Goal: Transaction & Acquisition: Book appointment/travel/reservation

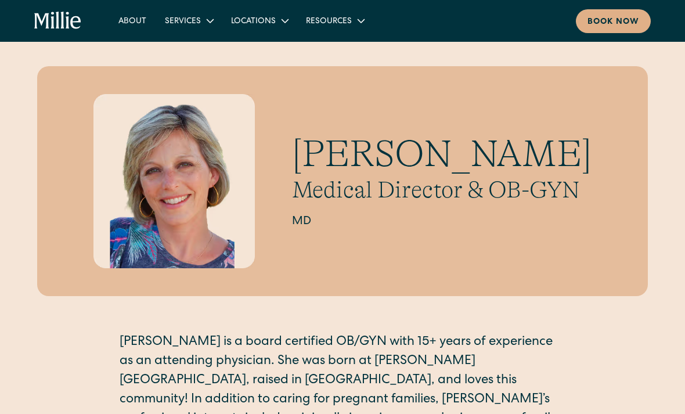
scroll to position [13, 0]
click at [198, 87] on div "Amy Kane Medical Director & OB-GYN MD" at bounding box center [342, 181] width 611 height 230
click at [610, 31] on link "Book now" at bounding box center [613, 21] width 75 height 24
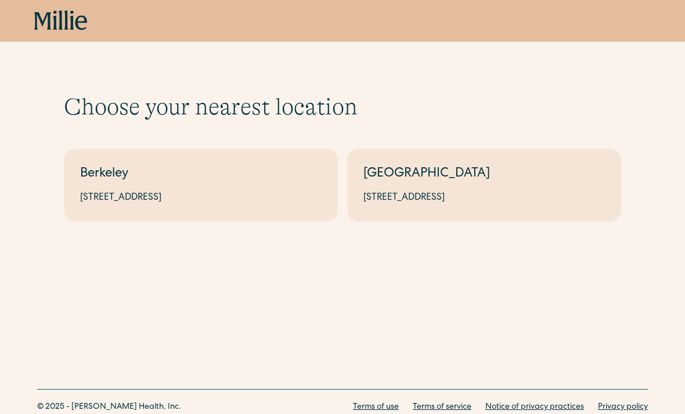
click at [184, 191] on div "[STREET_ADDRESS]" at bounding box center [201, 198] width 242 height 14
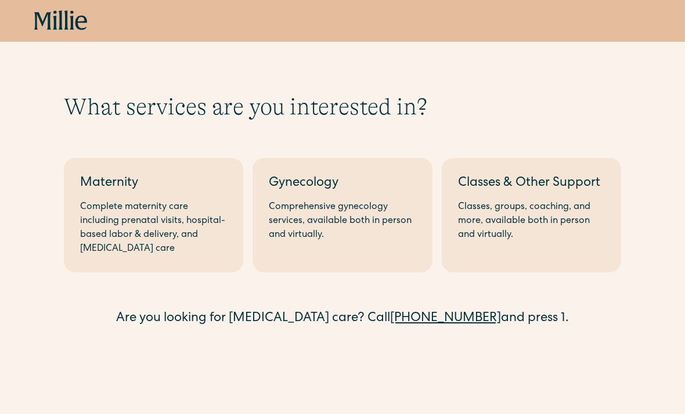
click at [322, 204] on div "Comprehensive gynecology services, available both in person and virtually." at bounding box center [342, 221] width 147 height 42
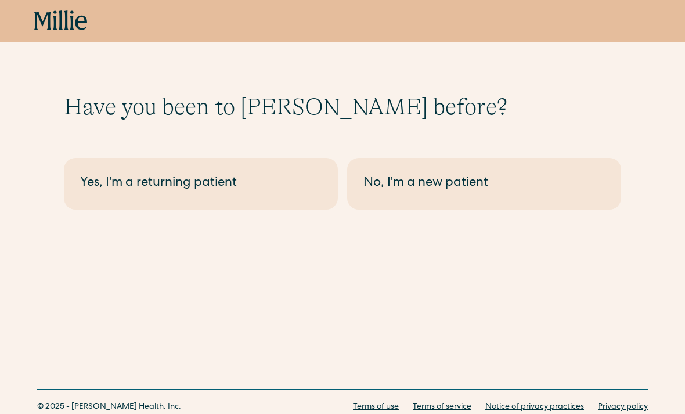
click at [457, 191] on div "No, I'm a new patient" at bounding box center [485, 183] width 242 height 19
click at [171, 190] on div "Yes, I'm a returning patient" at bounding box center [201, 183] width 242 height 19
click at [425, 192] on div "No, I'm a new patient" at bounding box center [485, 183] width 242 height 19
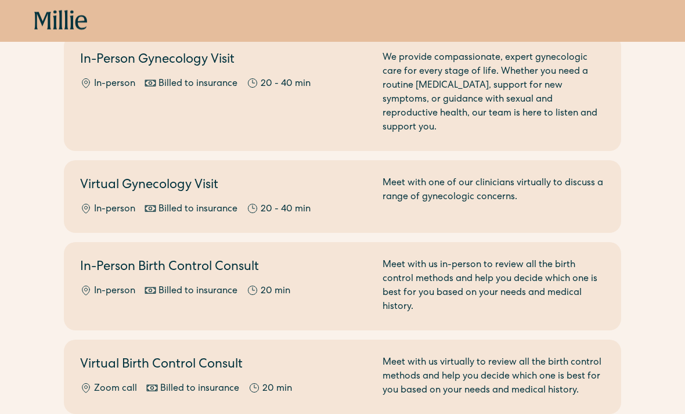
scroll to position [214, 0]
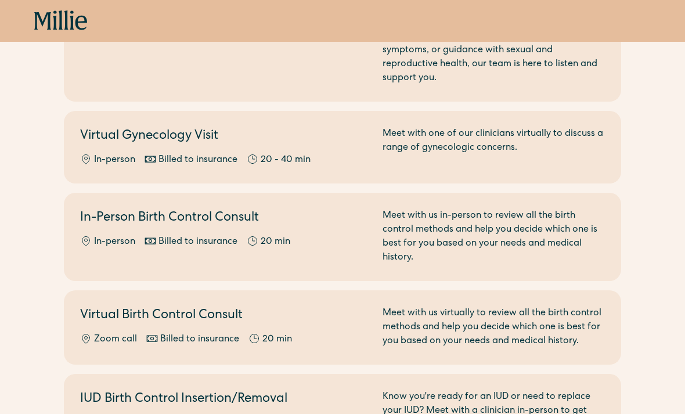
scroll to position [276, 0]
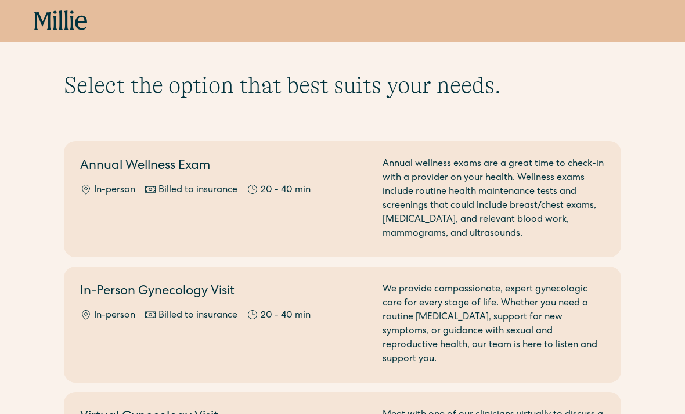
scroll to position [23, 0]
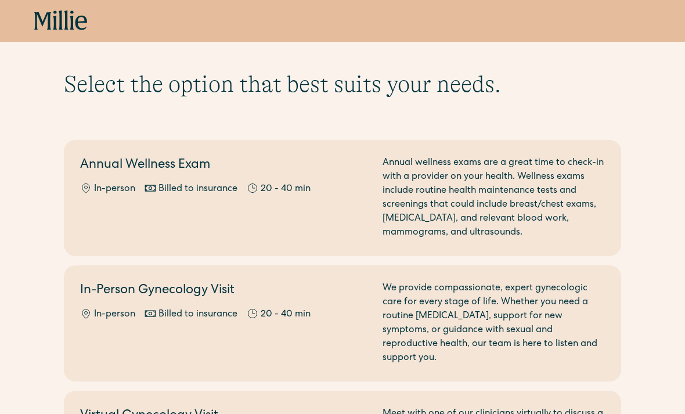
click at [100, 303] on div "In-Person Gynecology Visit In-person Billed to insurance 20 - 40 min" at bounding box center [224, 324] width 289 height 84
